Goal: Task Accomplishment & Management: Manage account settings

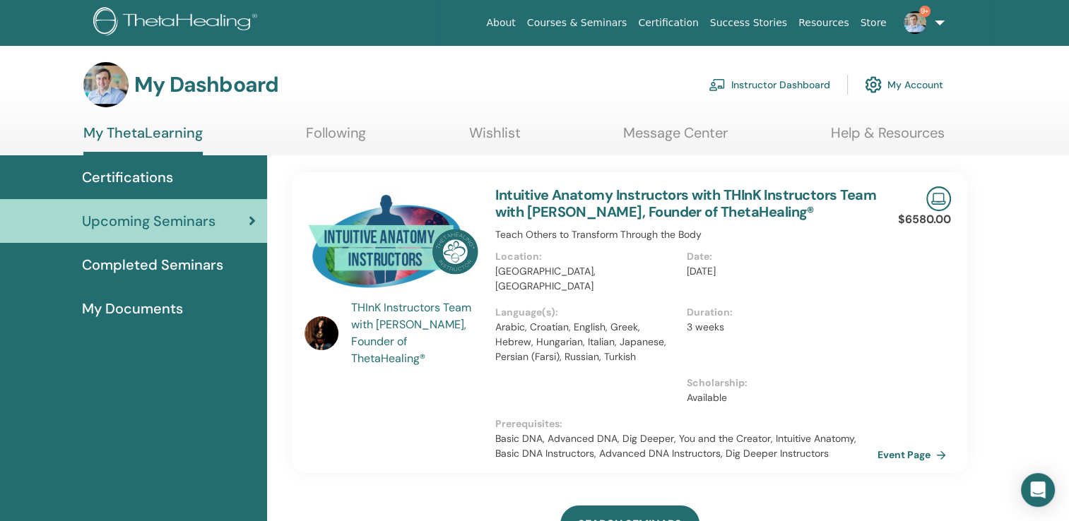
click at [777, 90] on link "Instructor Dashboard" at bounding box center [770, 84] width 122 height 31
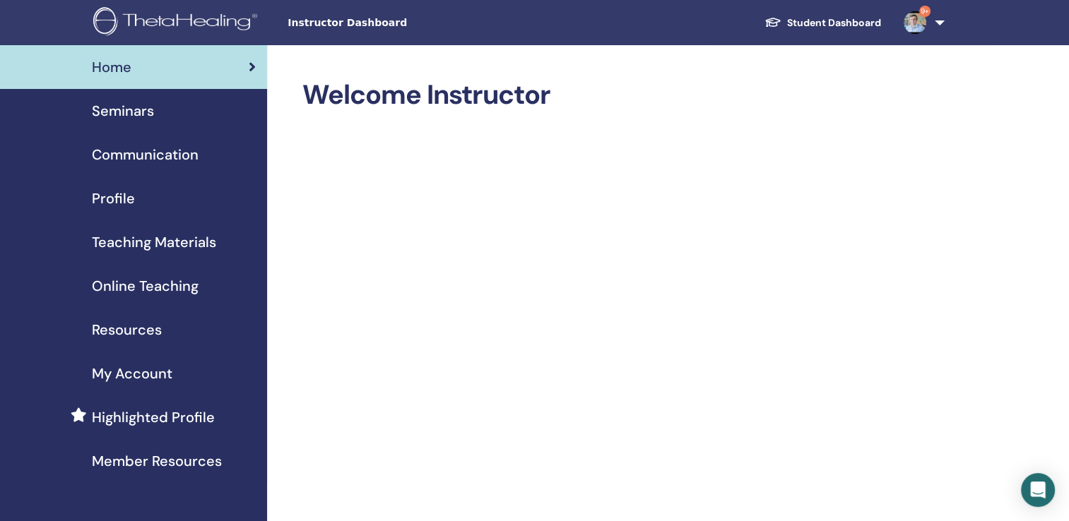
click at [124, 118] on span "Seminars" at bounding box center [123, 110] width 62 height 21
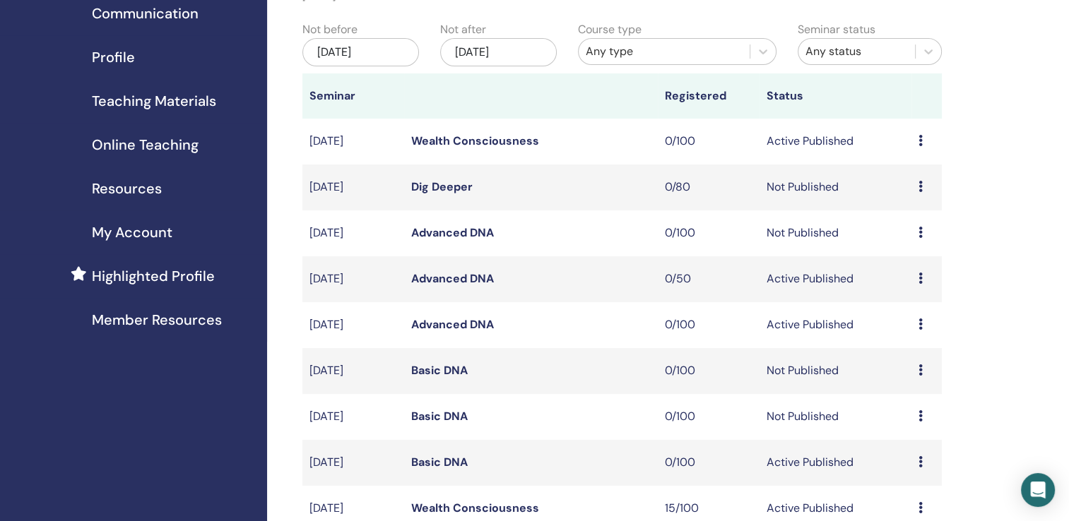
scroll to position [283, 0]
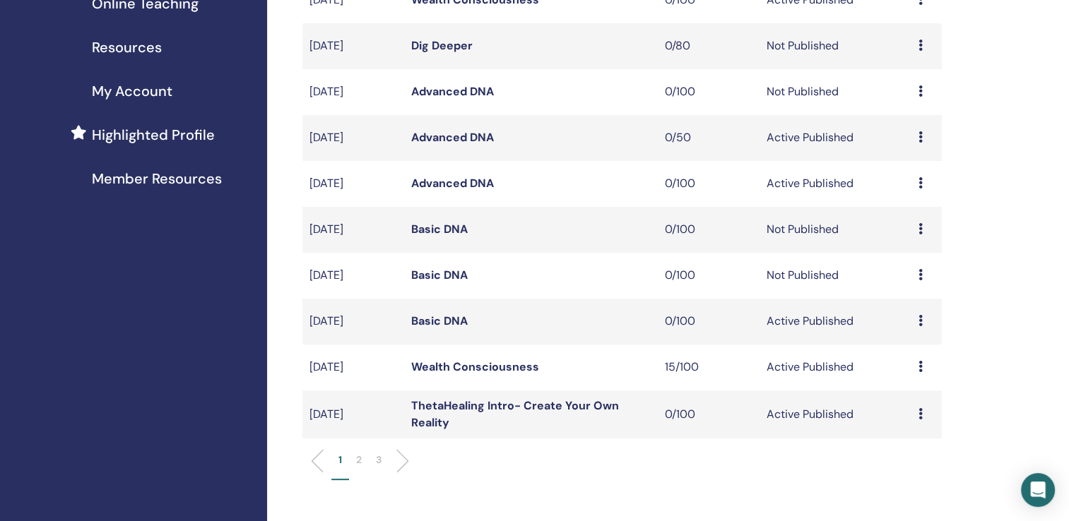
click at [356, 457] on p "2" at bounding box center [359, 460] width 6 height 15
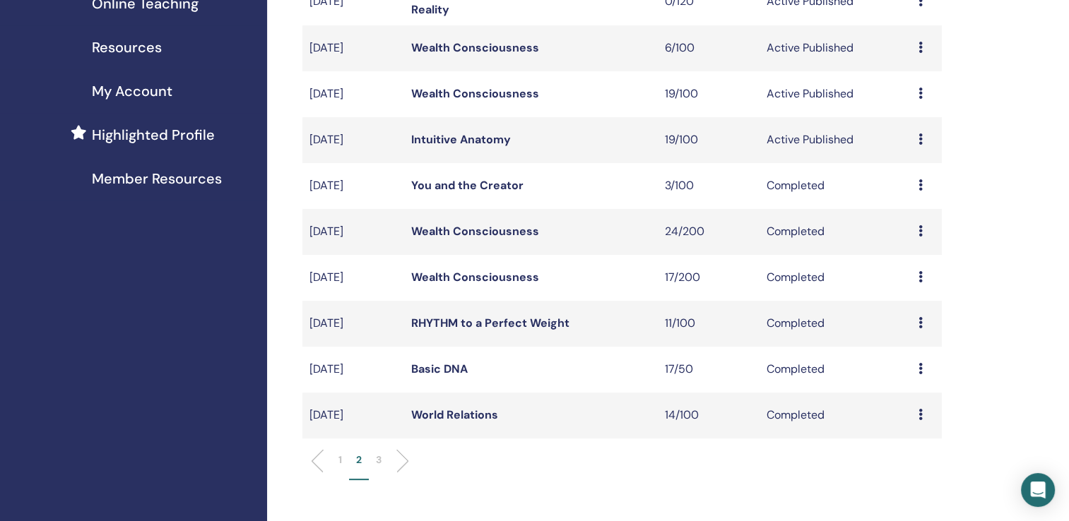
click at [377, 464] on p "3" at bounding box center [379, 460] width 6 height 15
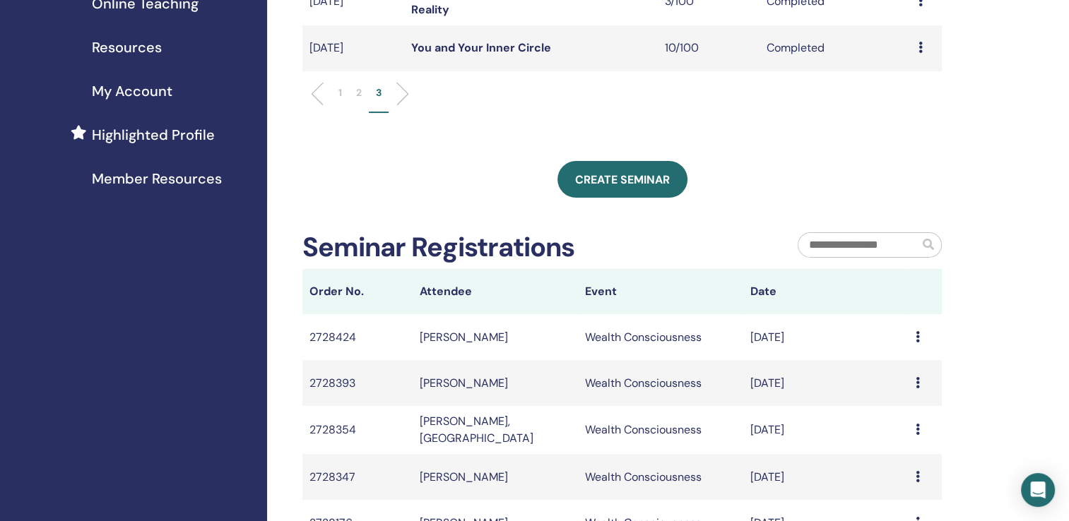
scroll to position [71, 0]
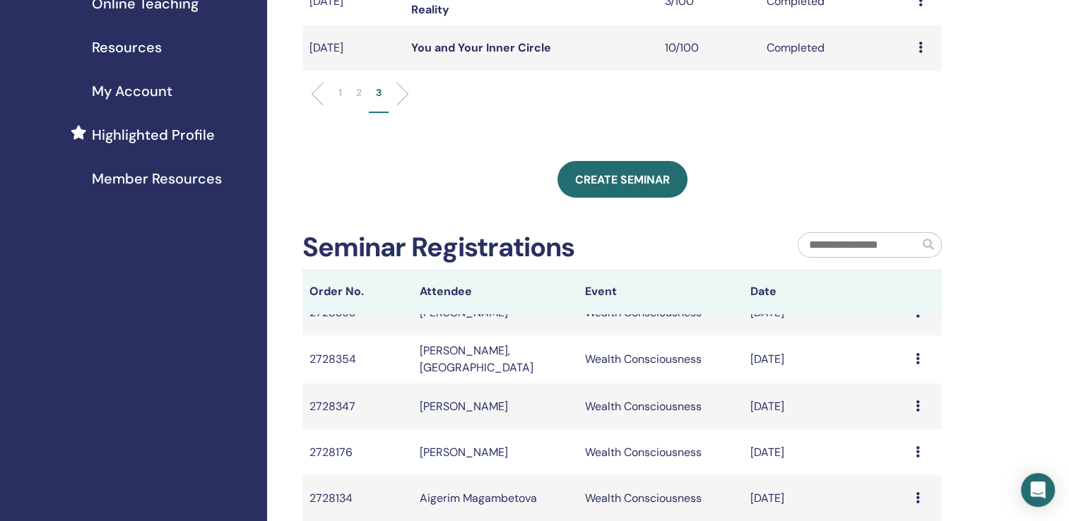
click at [360, 95] on p "2" at bounding box center [359, 92] width 6 height 15
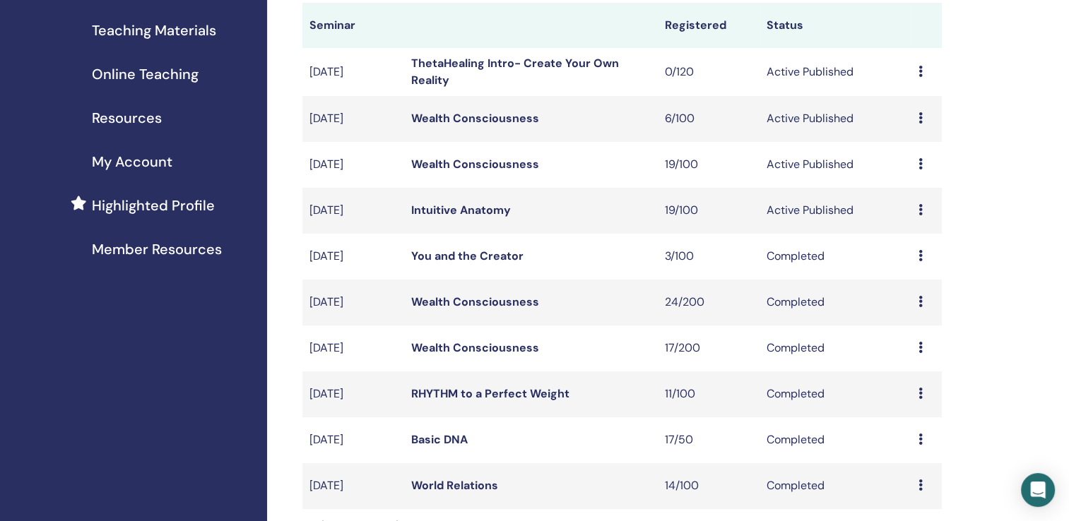
scroll to position [283, 0]
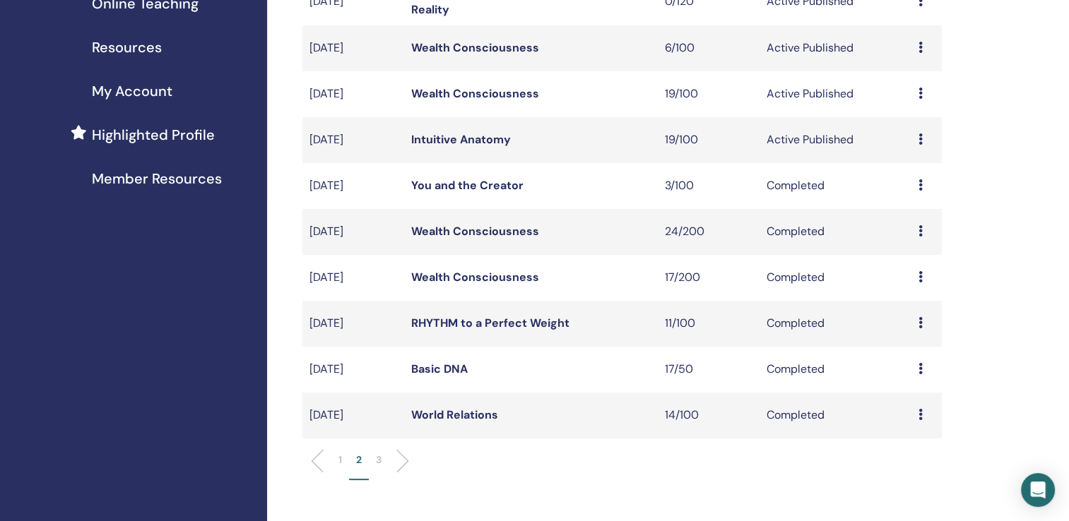
click at [336, 459] on li "1" at bounding box center [340, 467] width 18 height 28
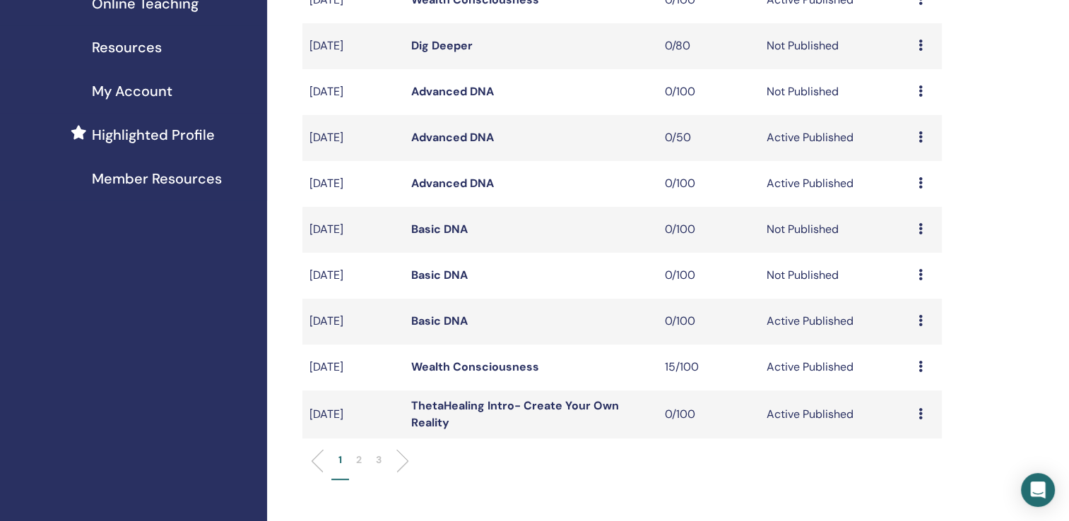
click at [358, 459] on p "2" at bounding box center [359, 460] width 6 height 15
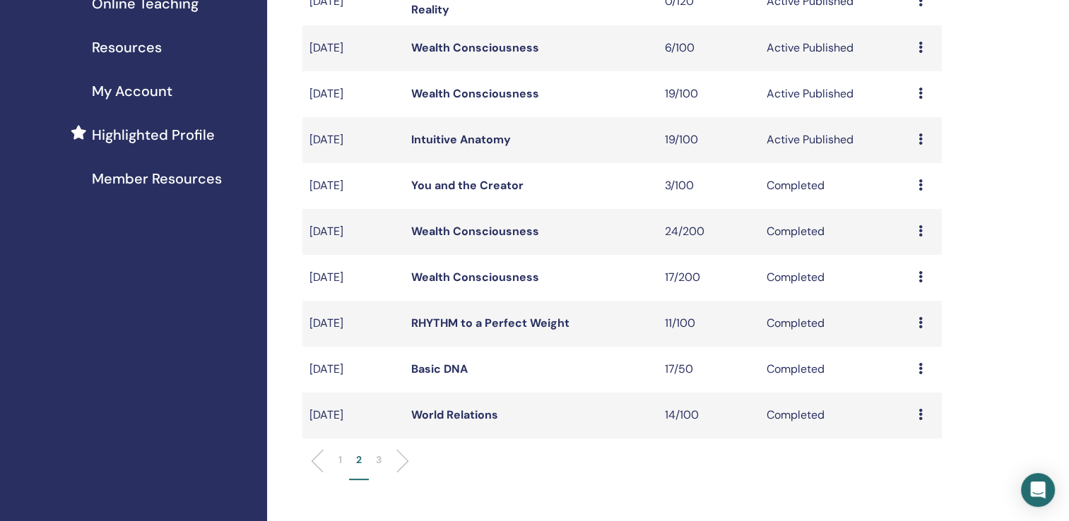
scroll to position [212, 0]
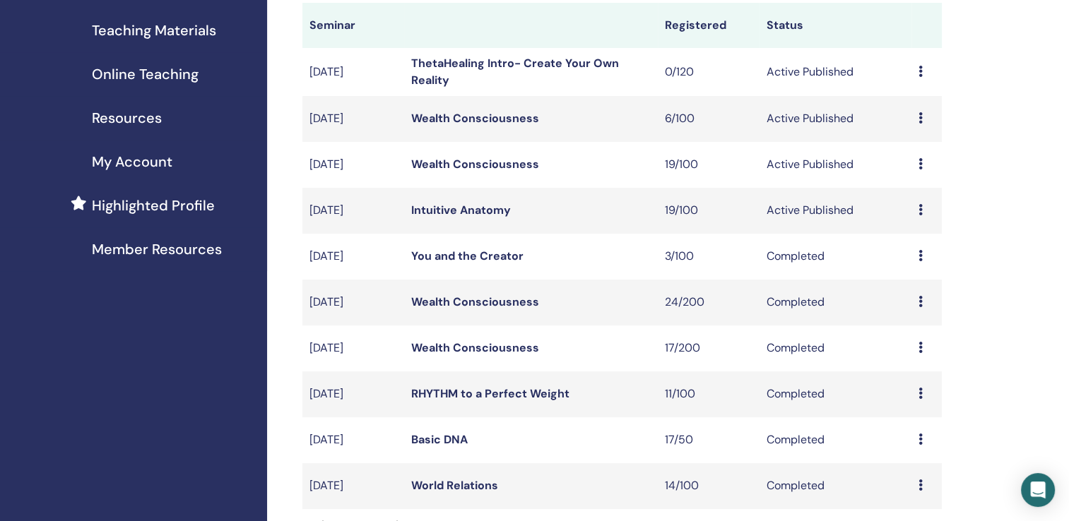
click at [461, 167] on link "Wealth Consciousness" at bounding box center [475, 164] width 128 height 15
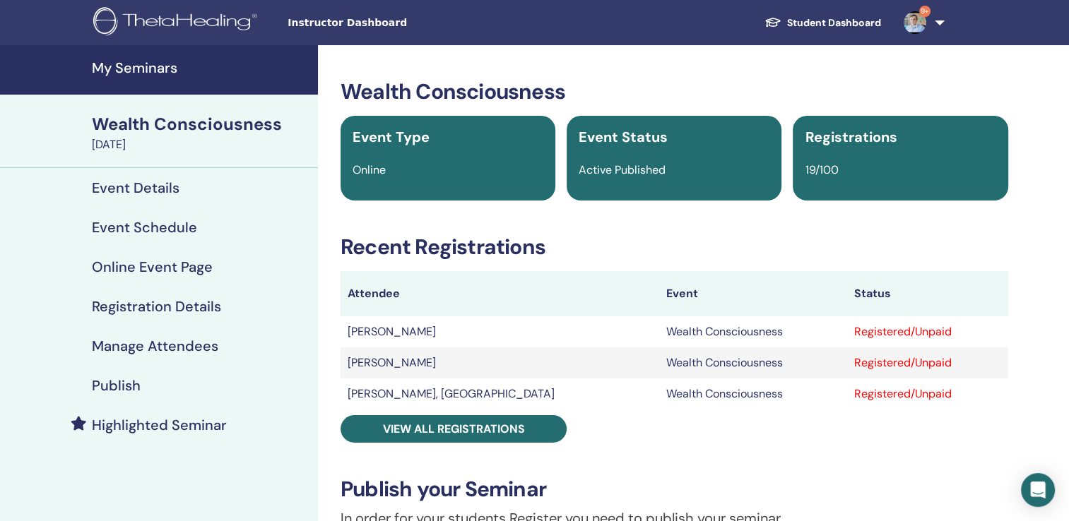
click at [446, 331] on td "[PERSON_NAME]" at bounding box center [500, 332] width 319 height 31
click at [406, 331] on td "Jacquelyn Trotta" at bounding box center [500, 332] width 319 height 31
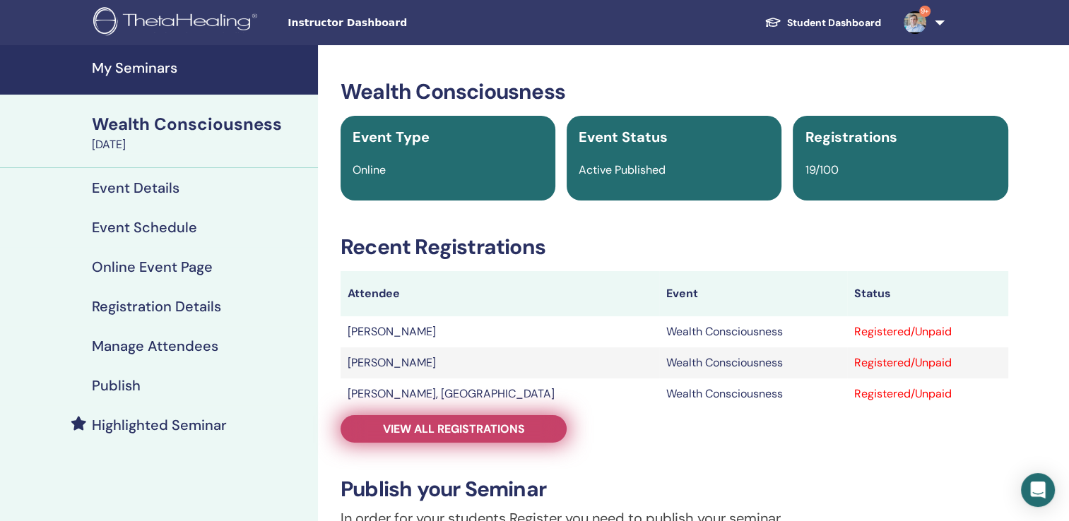
click at [455, 424] on span "View all registrations" at bounding box center [454, 429] width 142 height 15
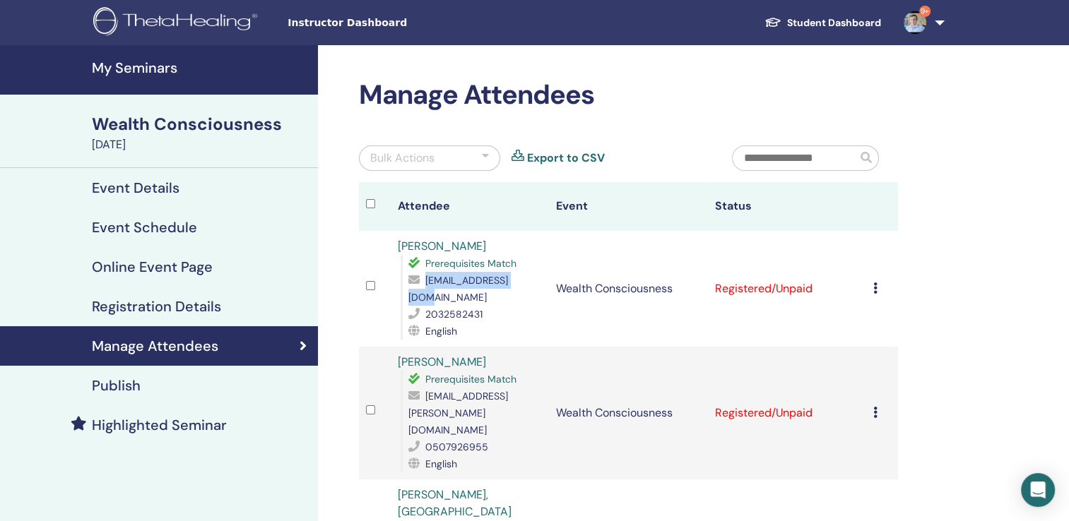
drag, startPoint x: 519, startPoint y: 281, endPoint x: 423, endPoint y: 280, distance: 96.8
click at [423, 280] on div "jtrotta91@gmail.com" at bounding box center [475, 289] width 134 height 34
copy div "jtrotta91@gmail.com"
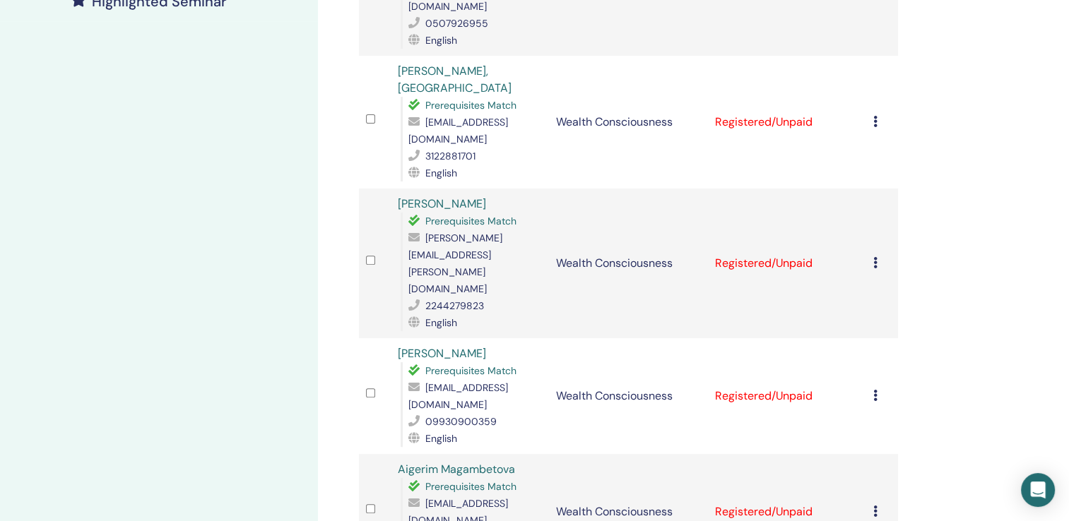
scroll to position [212, 0]
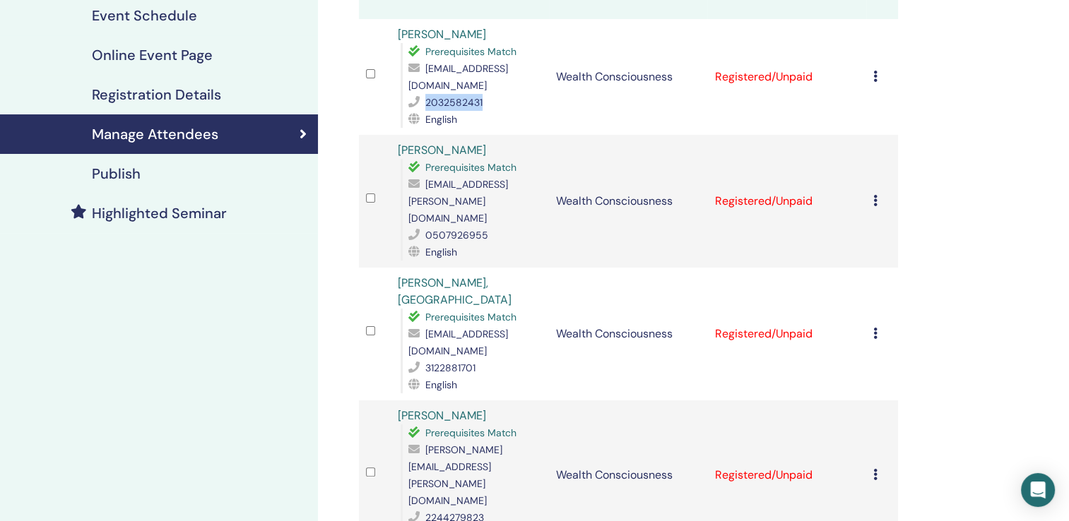
drag, startPoint x: 487, startPoint y: 85, endPoint x: 425, endPoint y: 89, distance: 62.3
click at [425, 94] on div "2032582431" at bounding box center [475, 102] width 134 height 17
copy span "2032582431"
drag, startPoint x: 492, startPoint y: 35, endPoint x: 387, endPoint y: 42, distance: 104.8
click at [387, 42] on tr "Jacquelyn Trotta Prerequisites Match jtrotta91@gmail.com 2032582431 English Wea…" at bounding box center [628, 77] width 539 height 116
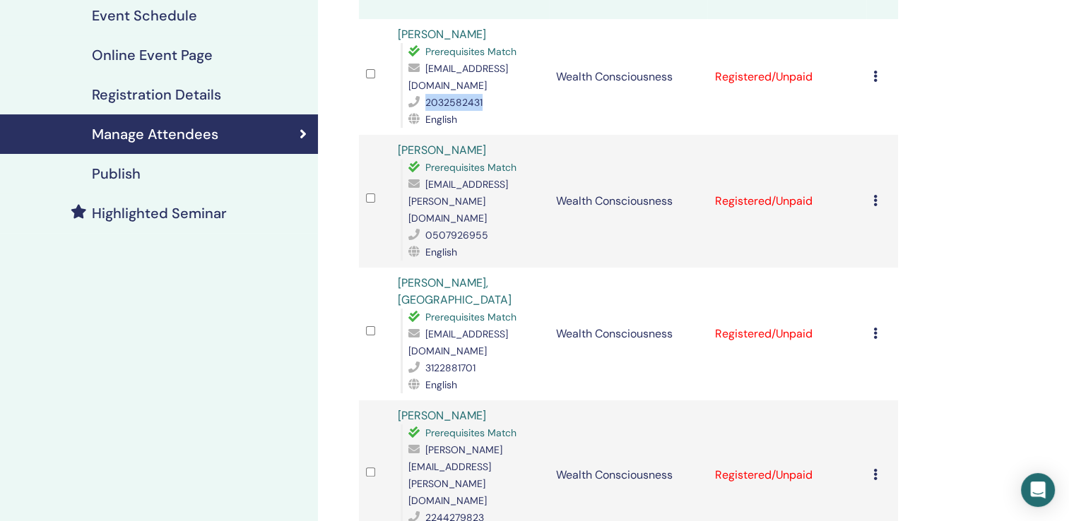
copy tr "Jacquelyn Trotta"
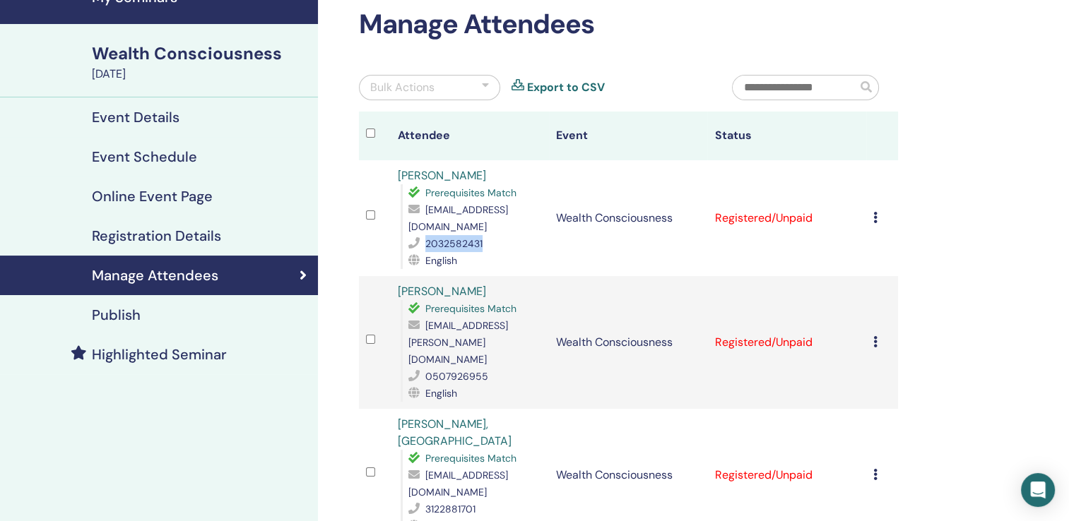
scroll to position [141, 0]
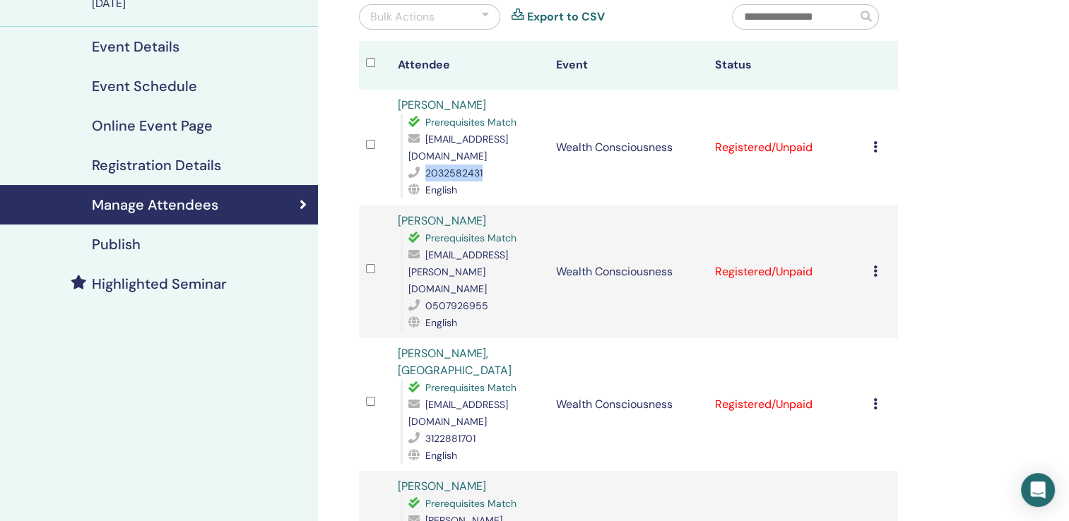
click at [447, 346] on link "Tia Dorn, MD" at bounding box center [455, 362] width 114 height 32
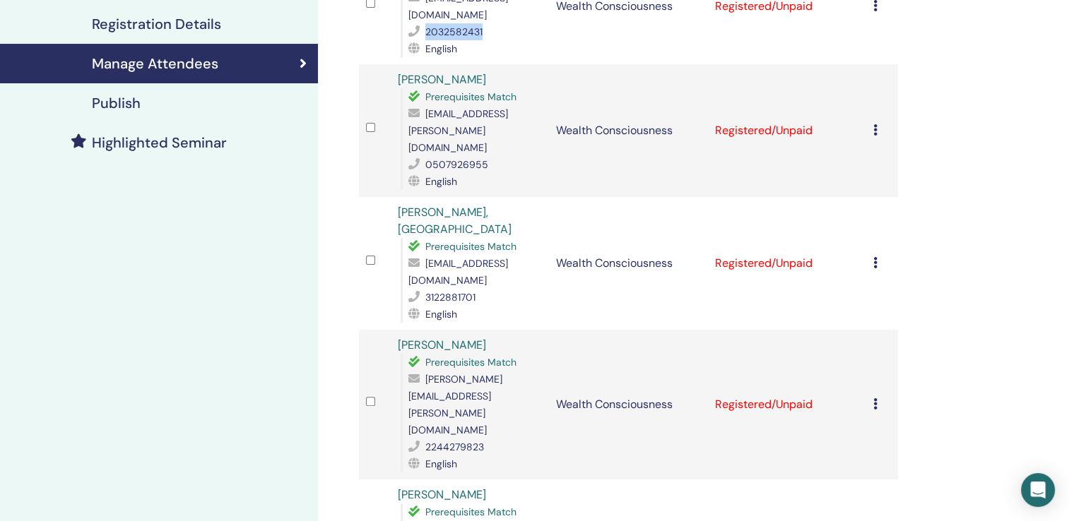
scroll to position [424, 0]
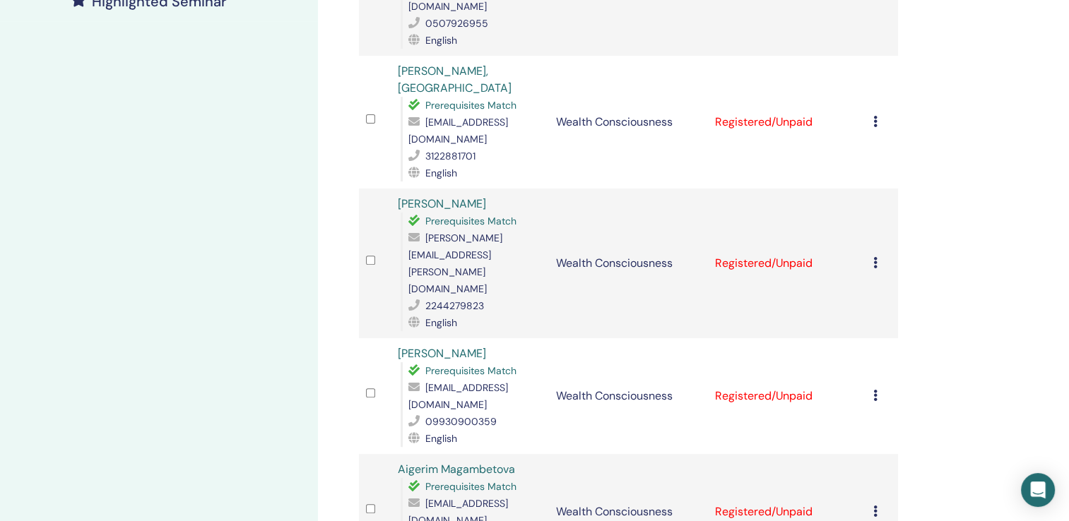
click at [452, 462] on link "Aigerim Magambetova" at bounding box center [456, 469] width 117 height 15
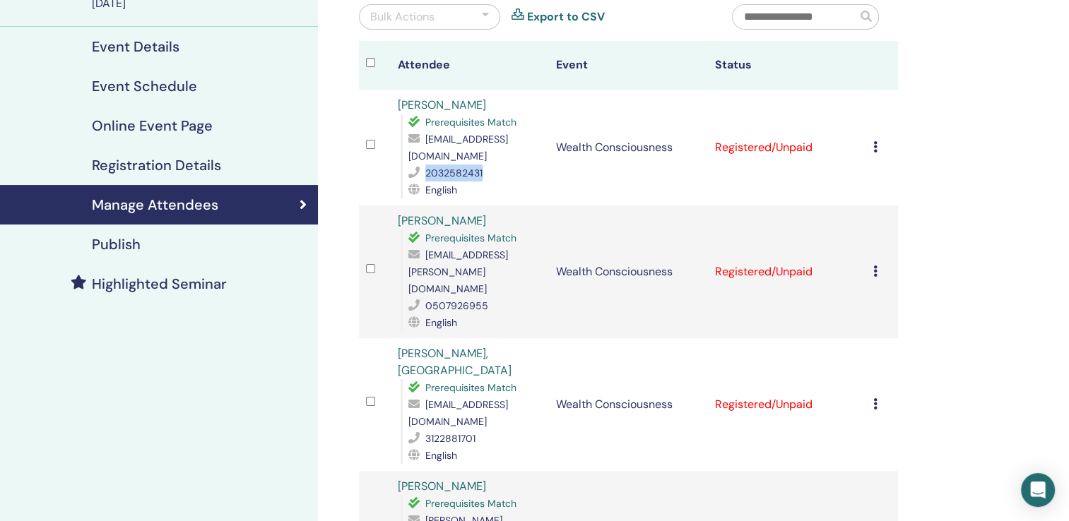
scroll to position [0, 0]
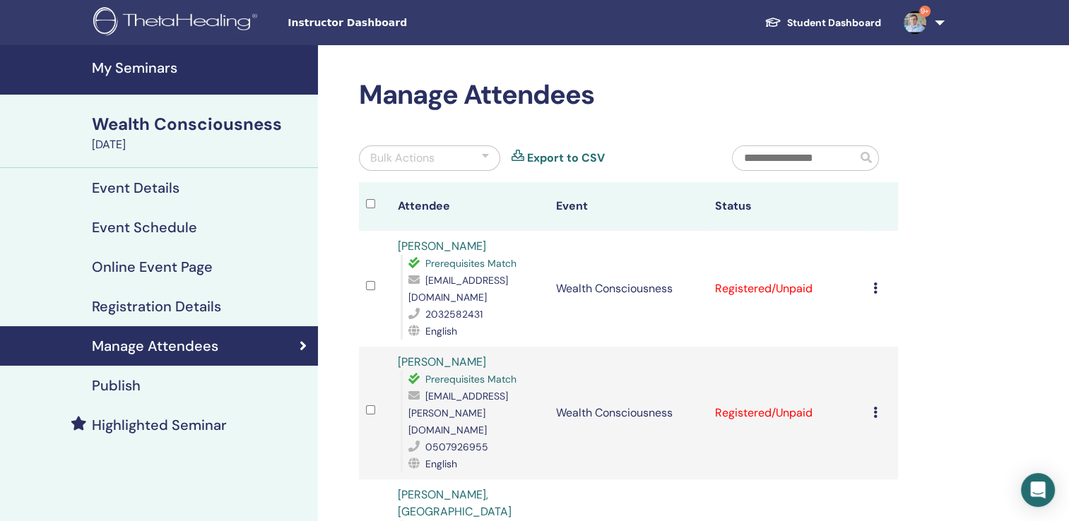
click at [136, 66] on h4 "My Seminars" at bounding box center [201, 67] width 218 height 17
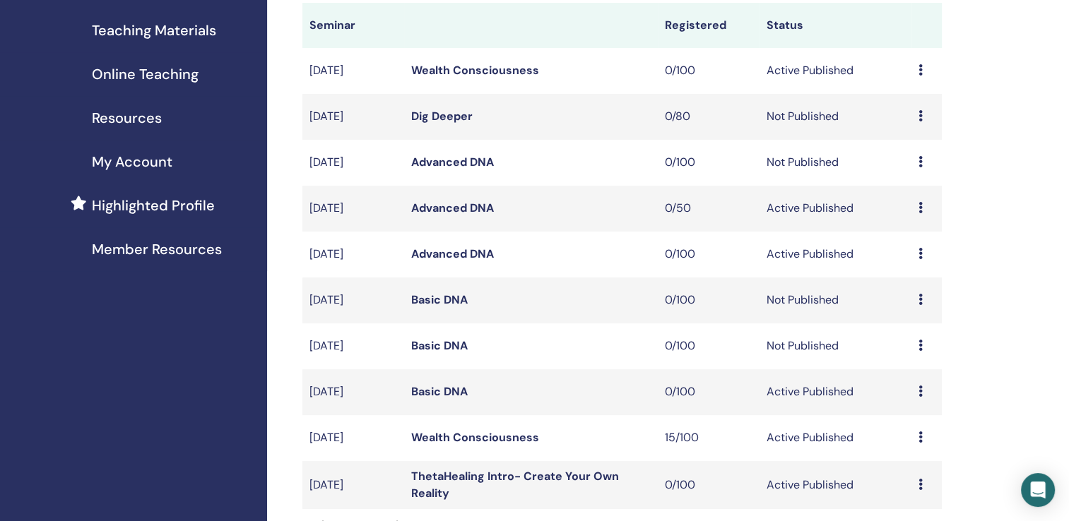
scroll to position [283, 0]
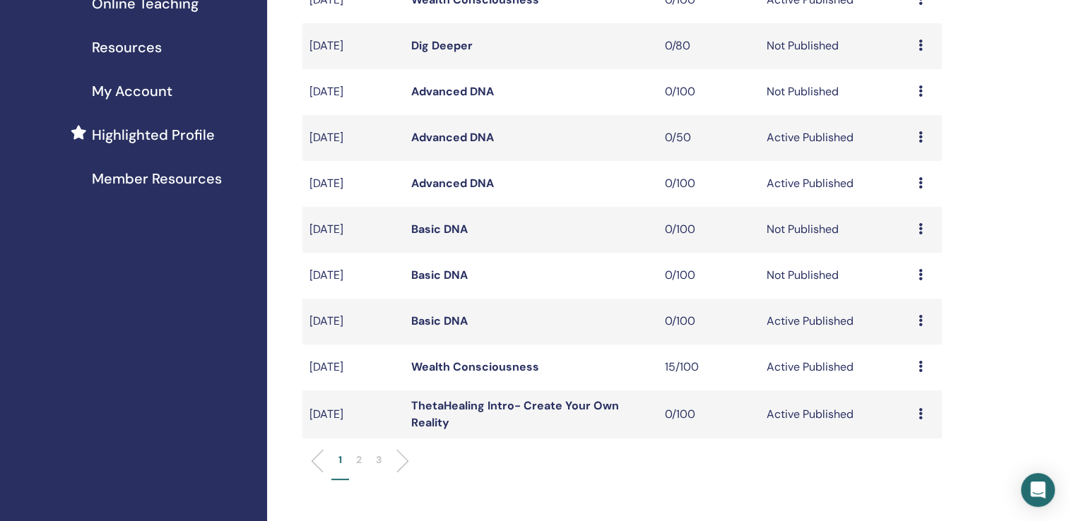
click at [508, 365] on link "Wealth Consciousness" at bounding box center [475, 367] width 128 height 15
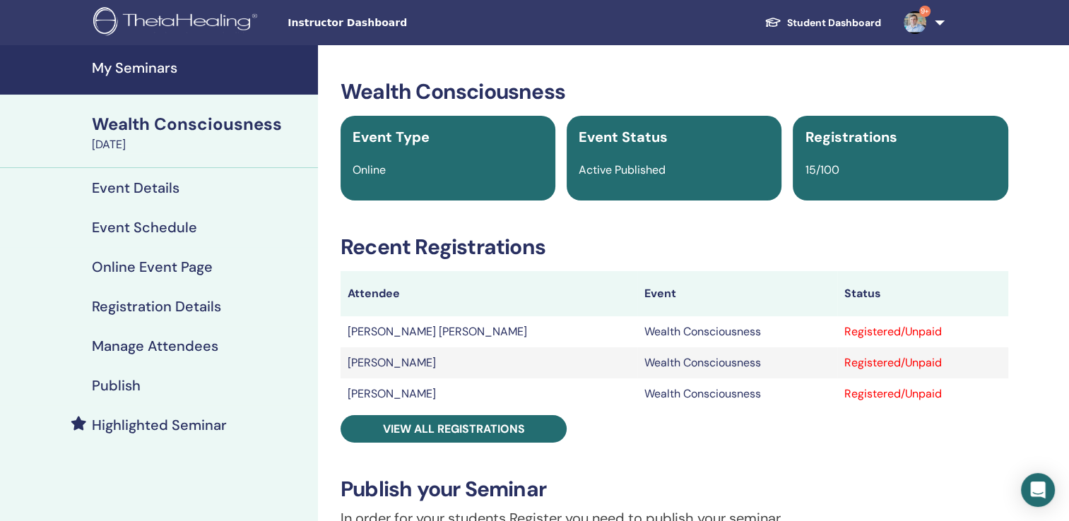
click at [164, 185] on h4 "Event Details" at bounding box center [136, 187] width 88 height 17
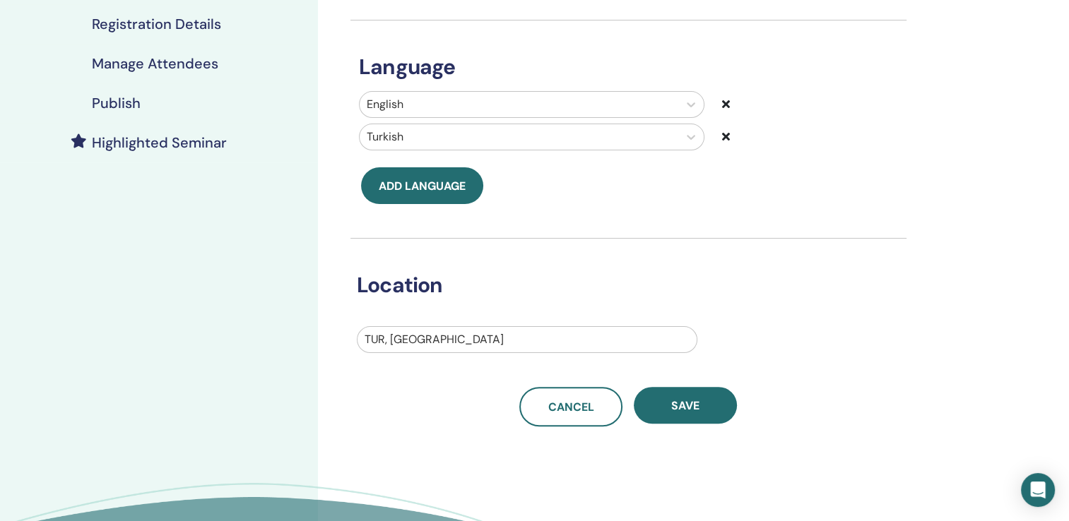
scroll to position [71, 0]
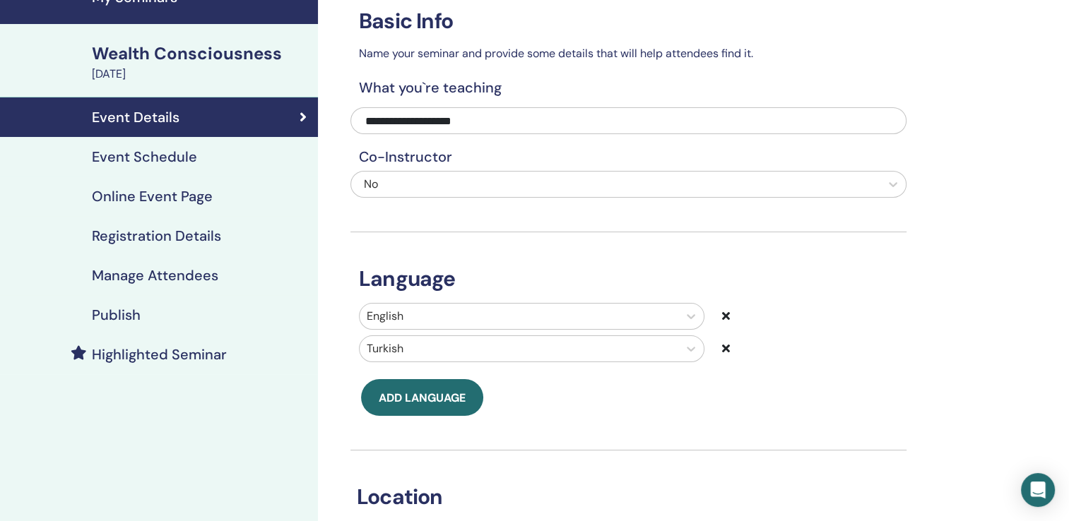
click at [140, 162] on h4 "Event Schedule" at bounding box center [144, 156] width 105 height 17
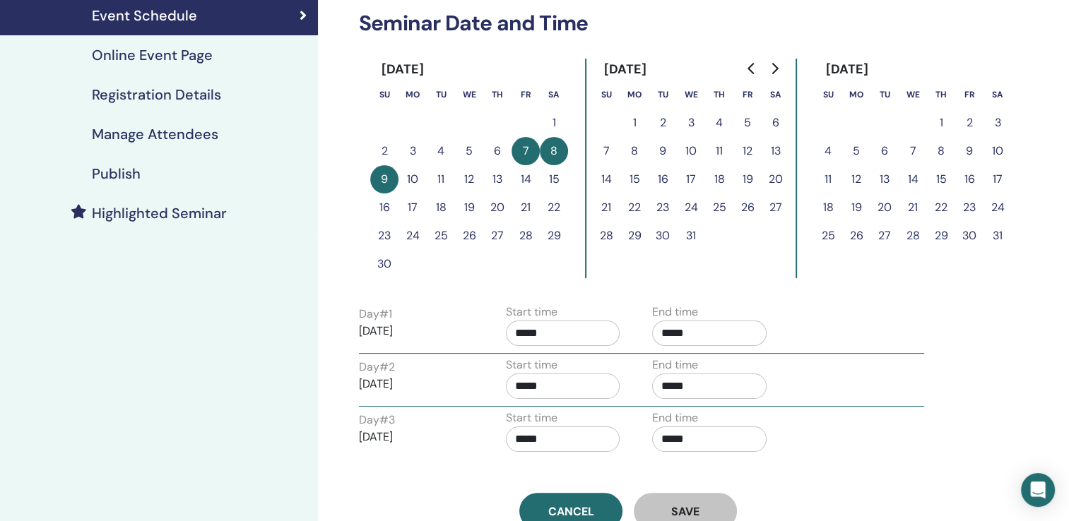
scroll to position [283, 0]
